Goal: Information Seeking & Learning: Learn about a topic

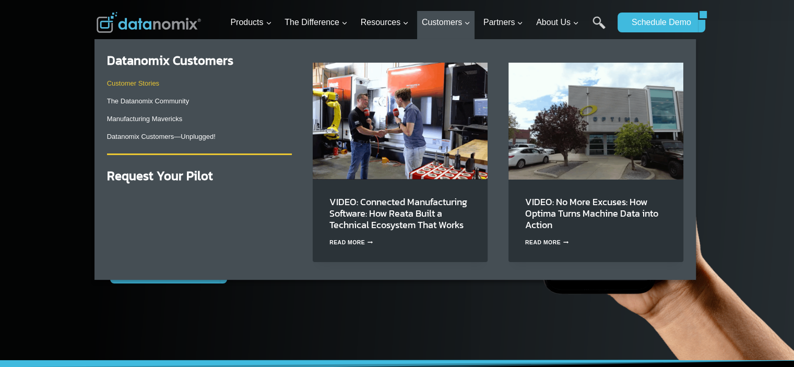
click at [150, 83] on link "Customer Stories" at bounding box center [133, 83] width 52 height 8
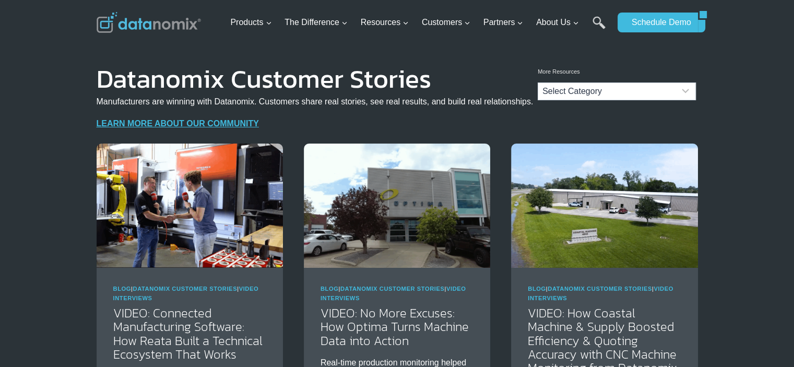
click at [177, 27] on img at bounding box center [149, 22] width 104 height 21
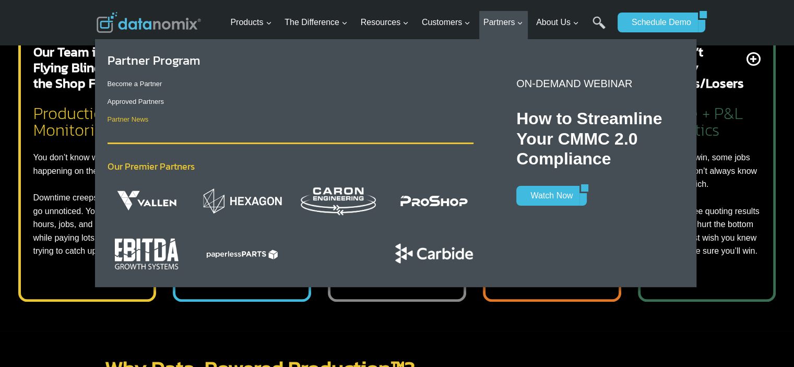
scroll to position [470, 0]
